Goal: Task Accomplishment & Management: Use online tool/utility

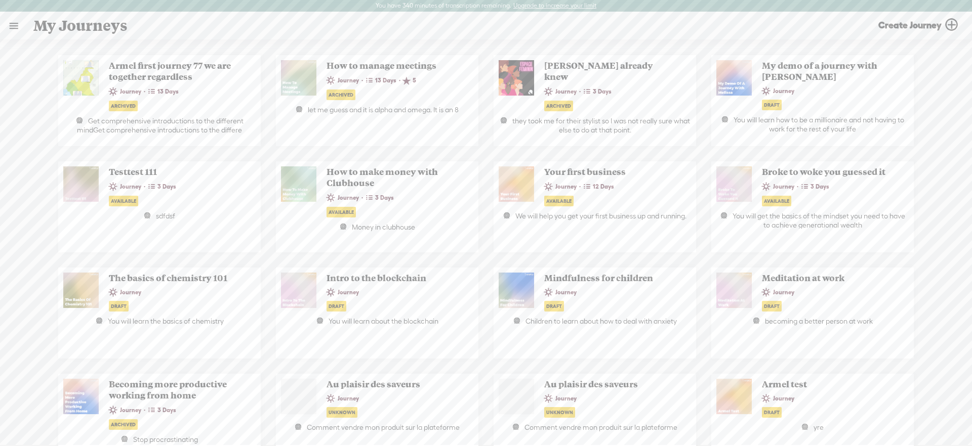
drag, startPoint x: 16, startPoint y: 30, endPoint x: 23, endPoint y: 57, distance: 27.3
click at [15, 30] on link at bounding box center [14, 26] width 26 height 26
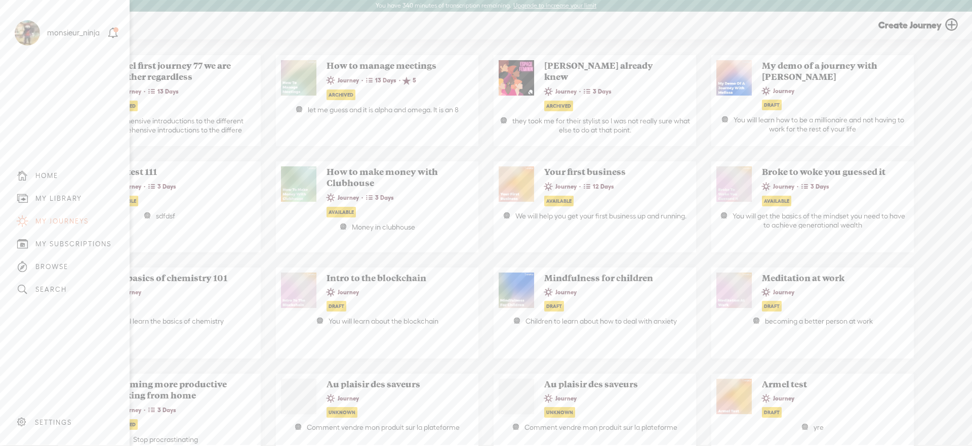
drag, startPoint x: 73, startPoint y: 202, endPoint x: 83, endPoint y: 200, distance: 9.2
click at [73, 202] on div "MY LIBRARY" at bounding box center [58, 198] width 47 height 9
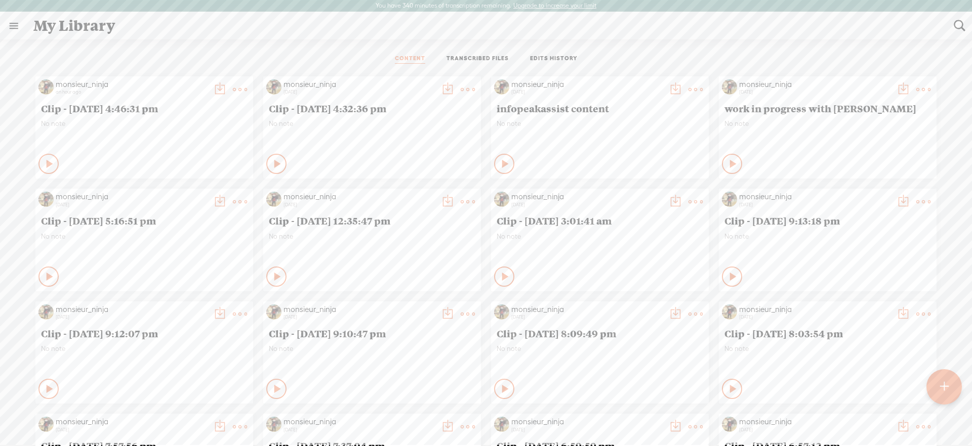
click at [238, 85] on t at bounding box center [240, 90] width 14 height 14
click at [199, 209] on link "Download as..." at bounding box center [188, 216] width 109 height 23
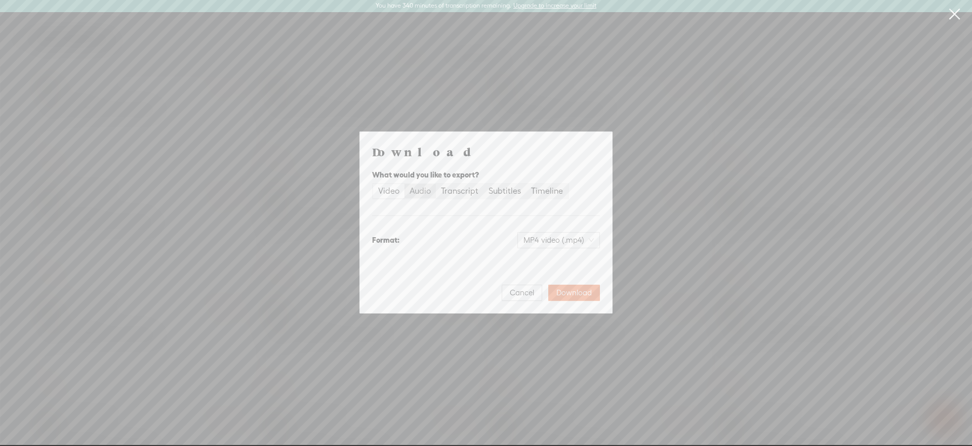
click at [427, 191] on div "Audio" at bounding box center [419, 191] width 21 height 14
click at [404, 184] on input "Audio" at bounding box center [404, 184] width 0 height 0
click at [592, 297] on button "Download" at bounding box center [574, 293] width 52 height 16
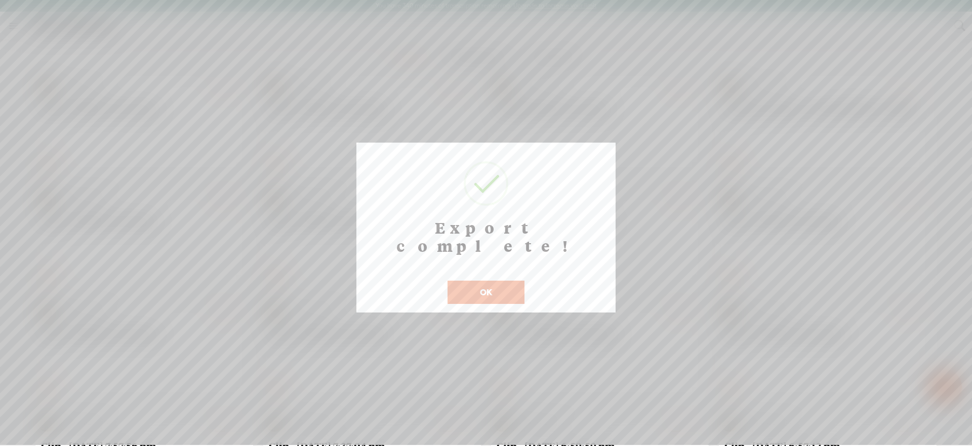
drag, startPoint x: 493, startPoint y: 274, endPoint x: 488, endPoint y: 266, distance: 9.3
click at [493, 281] on button "OK" at bounding box center [485, 292] width 77 height 23
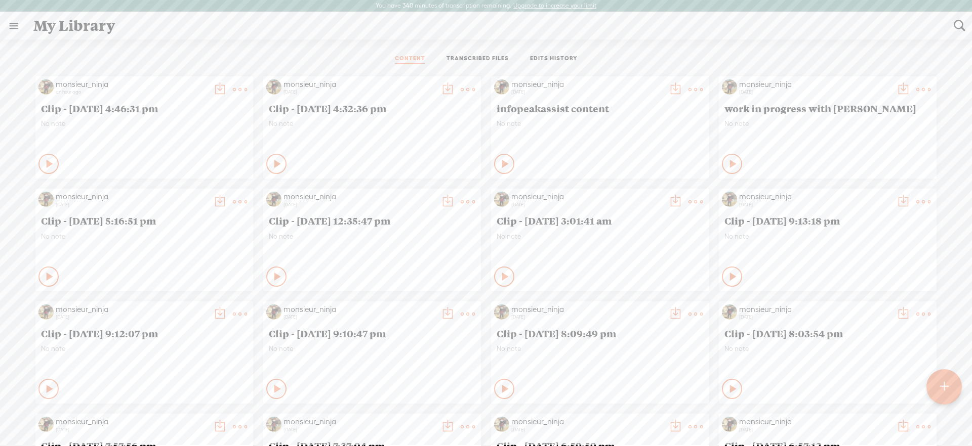
click at [236, 90] on t at bounding box center [240, 90] width 14 height 14
click at [209, 148] on link "Duplicate & Edit" at bounding box center [188, 146] width 109 height 23
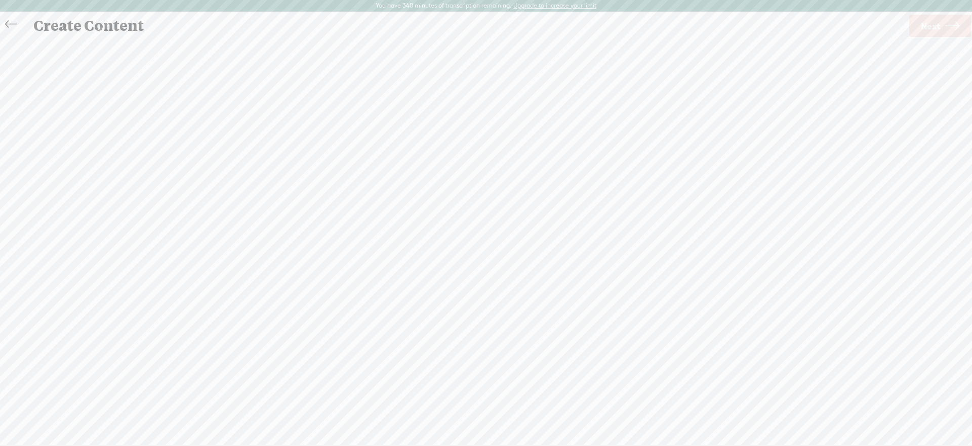
scroll to position [1, 0]
drag, startPoint x: 433, startPoint y: 100, endPoint x: 550, endPoint y: 105, distance: 117.0
click at [550, 105] on div "[S] · · 18, · 19 years · old. · · · And · for [S] · better [S] · or worse, · yo…" at bounding box center [407, 104] width 635 height 16
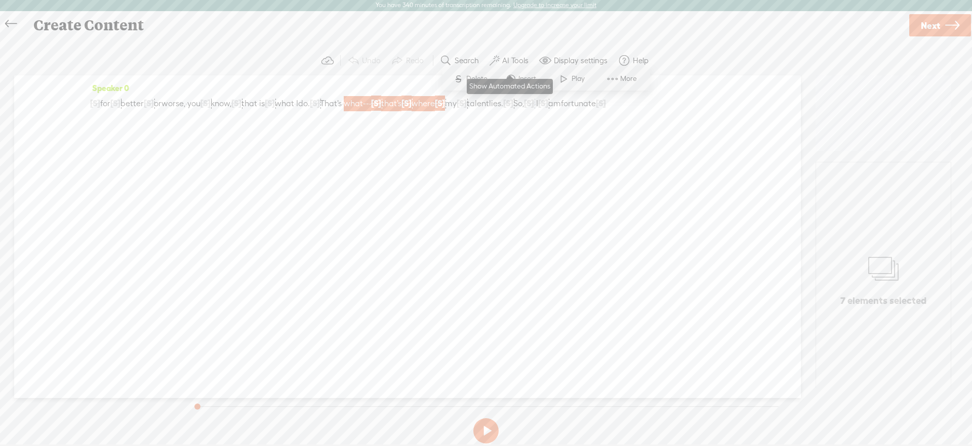
click at [521, 53] on button "AI Tools" at bounding box center [510, 61] width 50 height 20
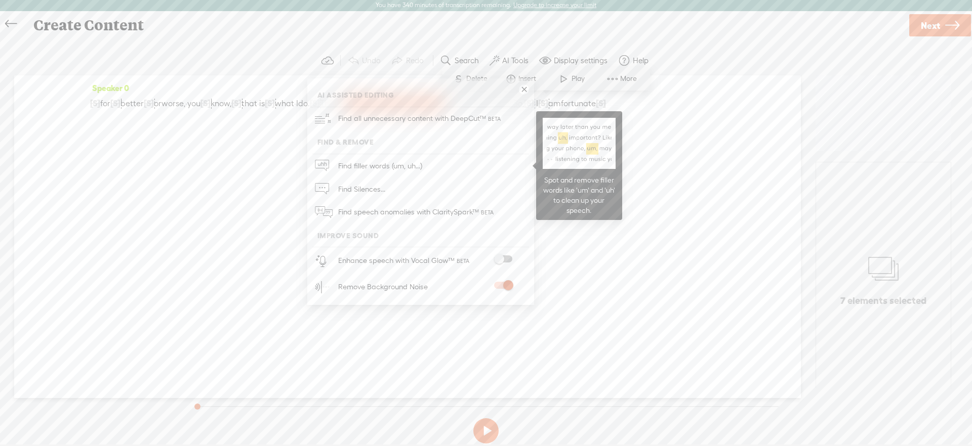
click at [431, 168] on link "Find filler words (um, uh...)" at bounding box center [420, 165] width 217 height 23
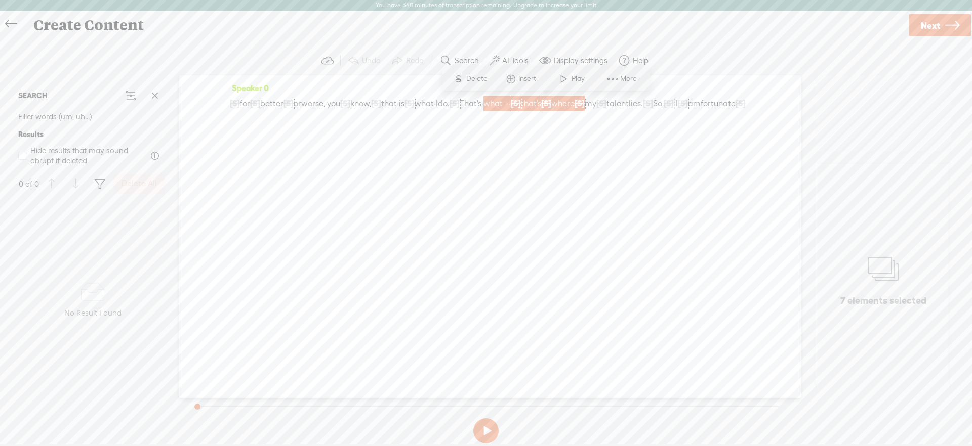
click at [509, 64] on label "AI Tools" at bounding box center [515, 61] width 26 height 10
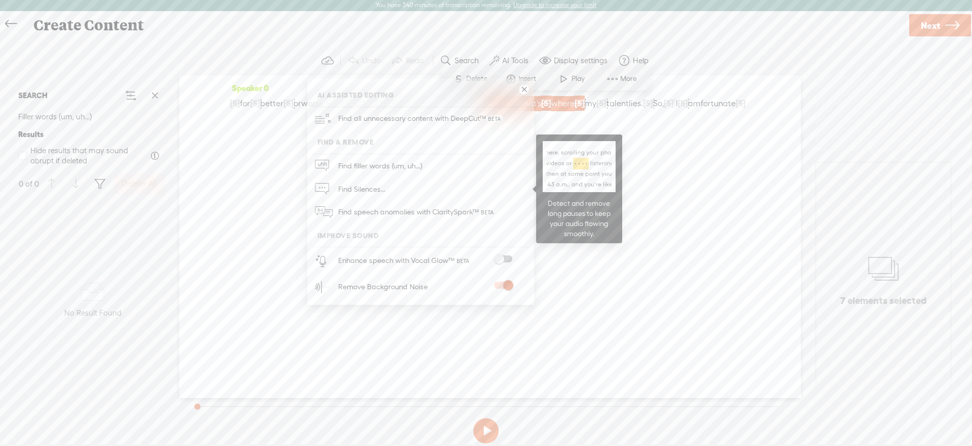
click at [369, 191] on span "Find Silences..." at bounding box center [362, 189] width 54 height 23
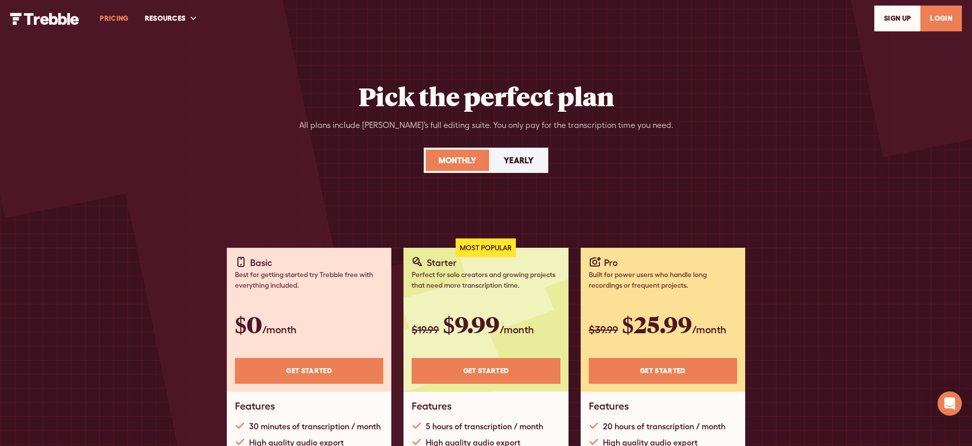
click at [62, 23] on img "home" at bounding box center [44, 19] width 69 height 12
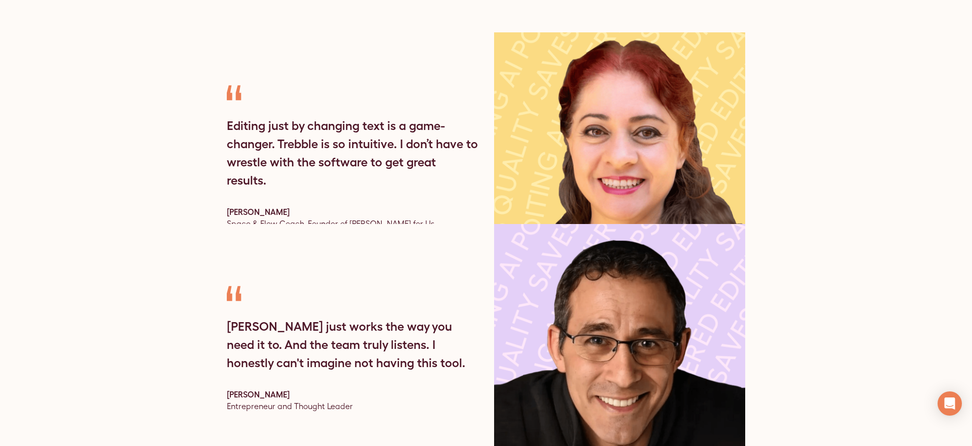
scroll to position [3269, 0]
